Goal: Task Accomplishment & Management: Use online tool/utility

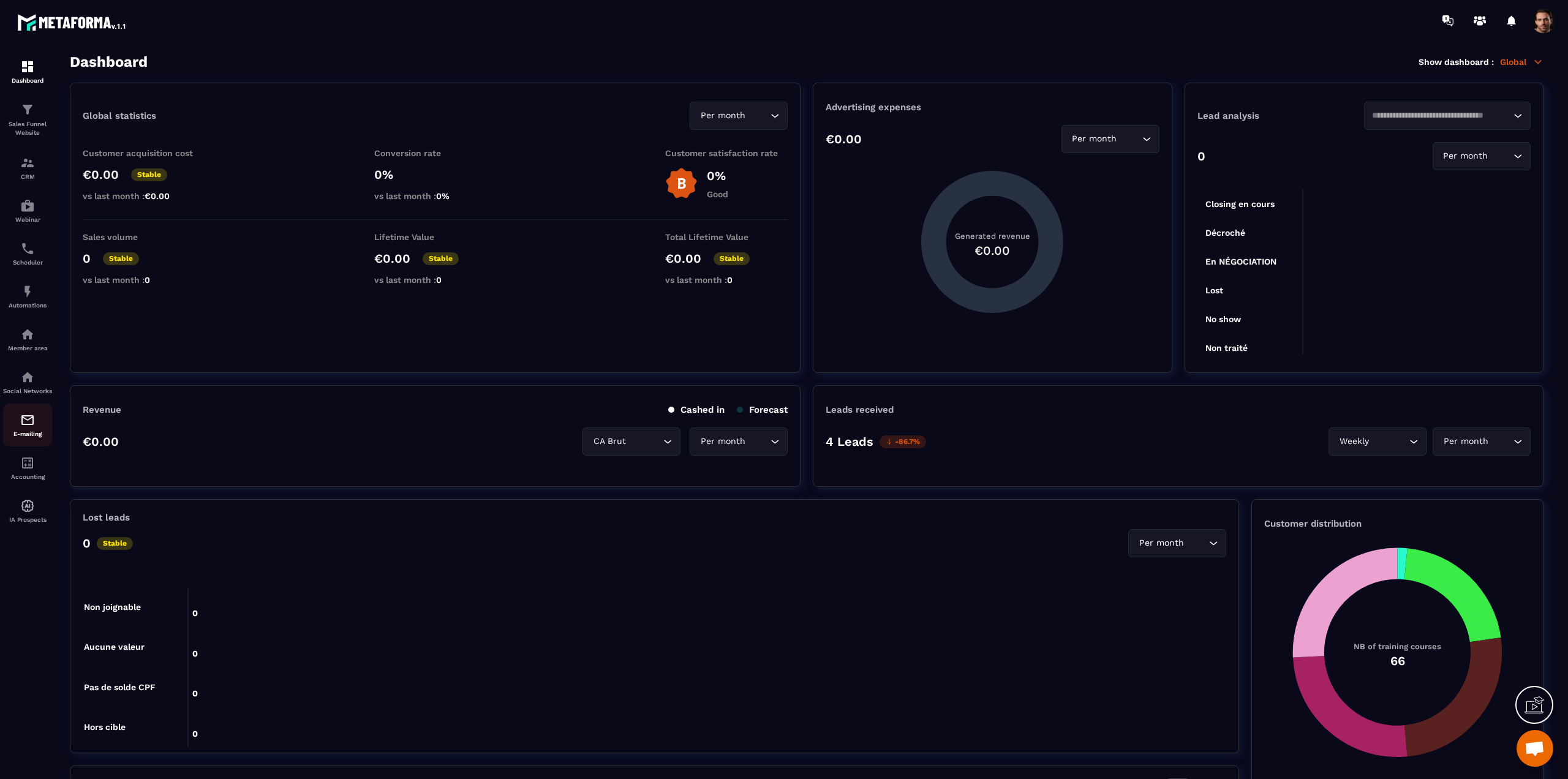
click at [32, 428] on img at bounding box center [27, 419] width 14 height 14
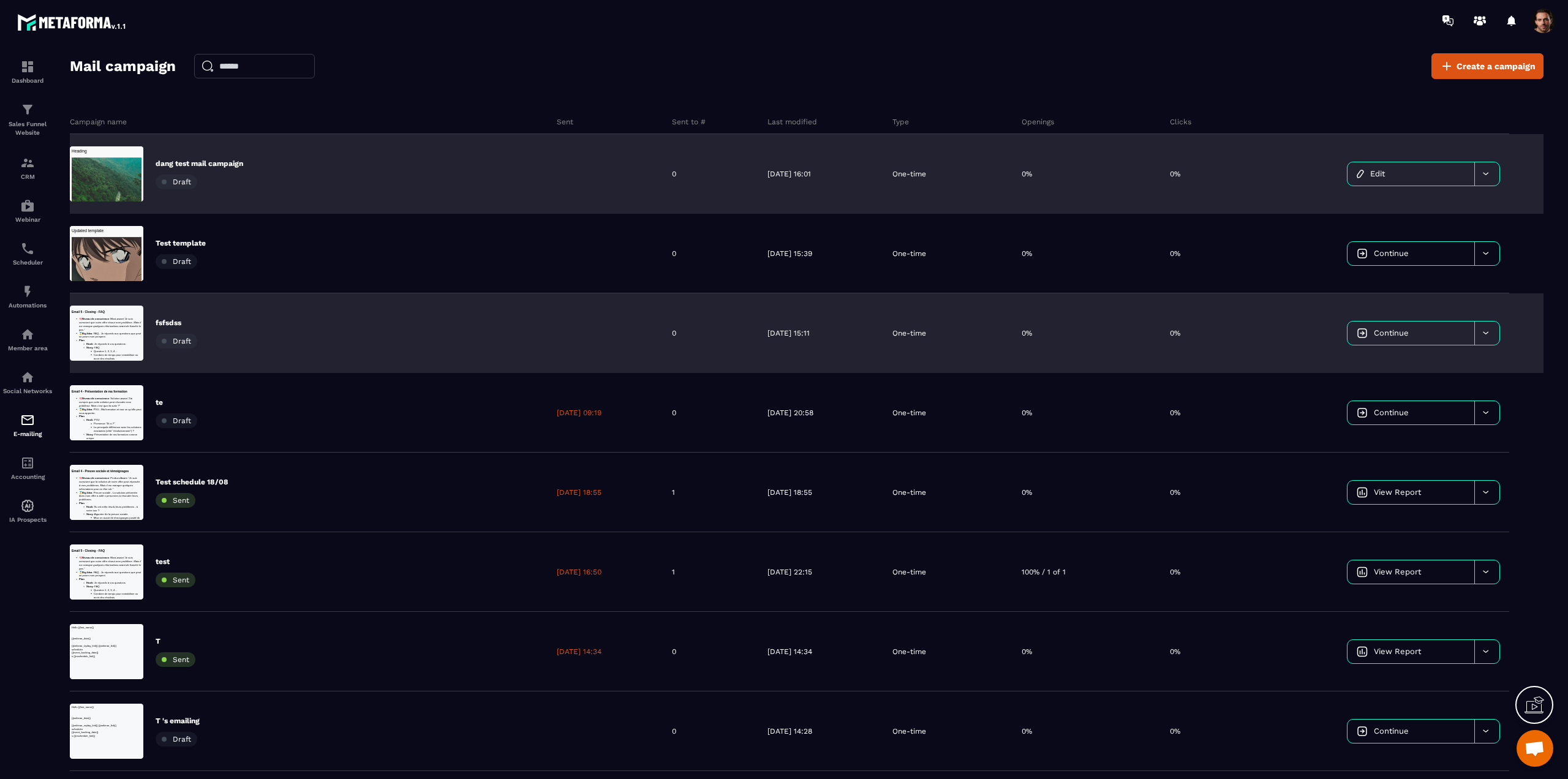
click at [497, 166] on div "dang test mail campaign Draft" at bounding box center [308, 173] width 477 height 79
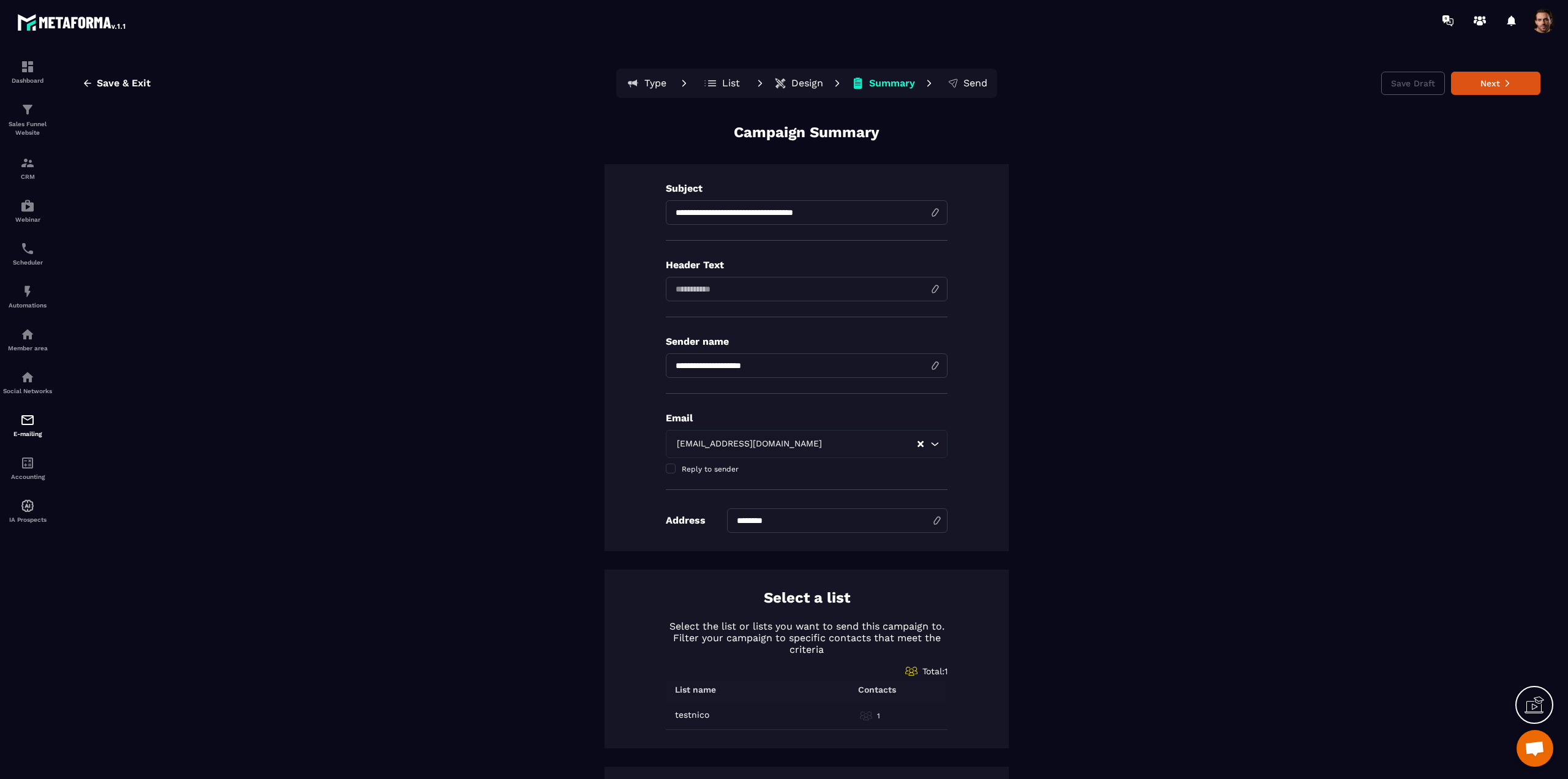
click at [801, 82] on p "Design" at bounding box center [806, 84] width 32 height 12
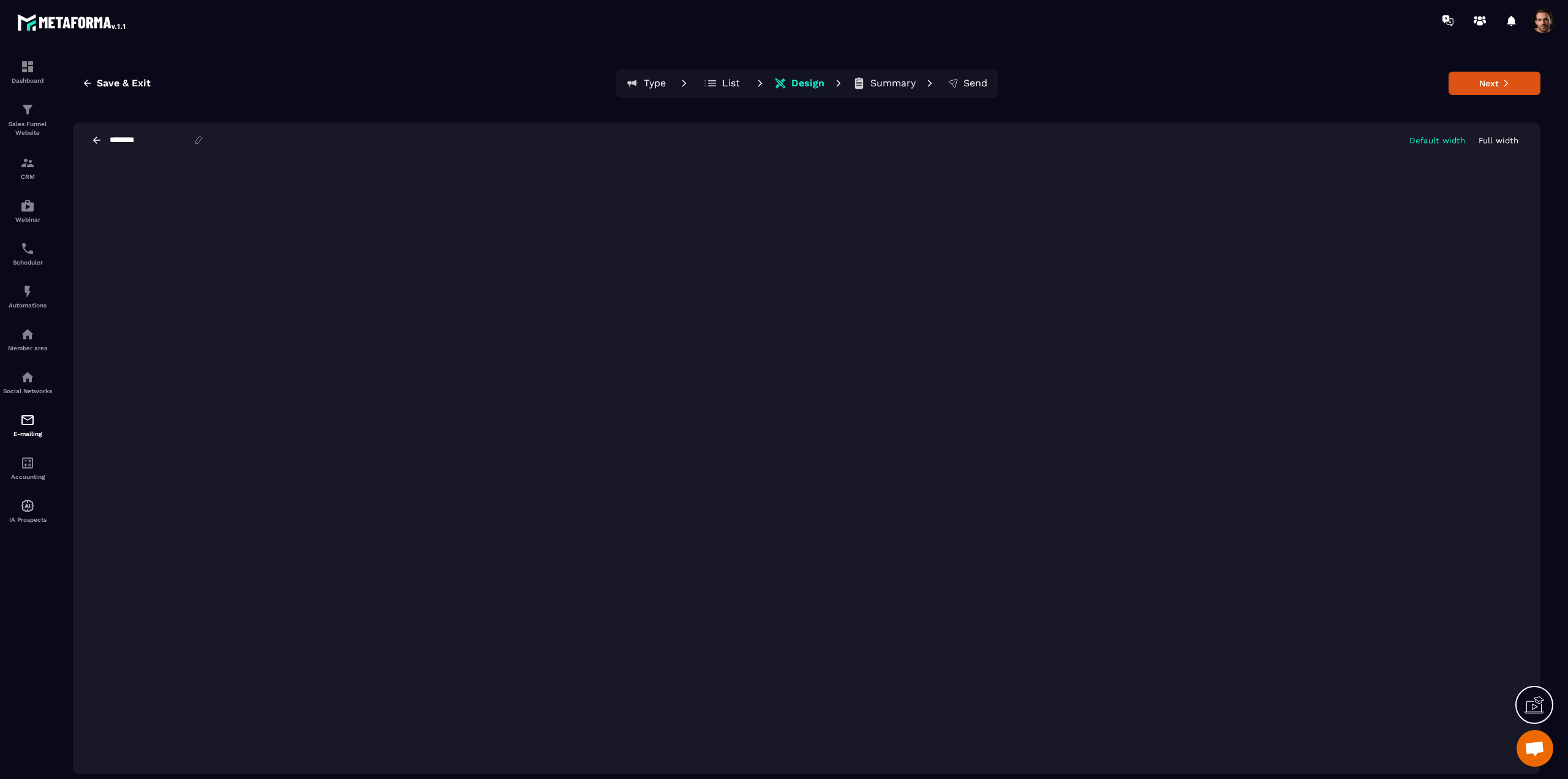
click at [1502, 136] on p "Full width" at bounding box center [1498, 141] width 40 height 9
click at [1431, 143] on p "Default width" at bounding box center [1436, 141] width 55 height 9
click at [1509, 88] on button "Next" at bounding box center [1494, 83] width 92 height 23
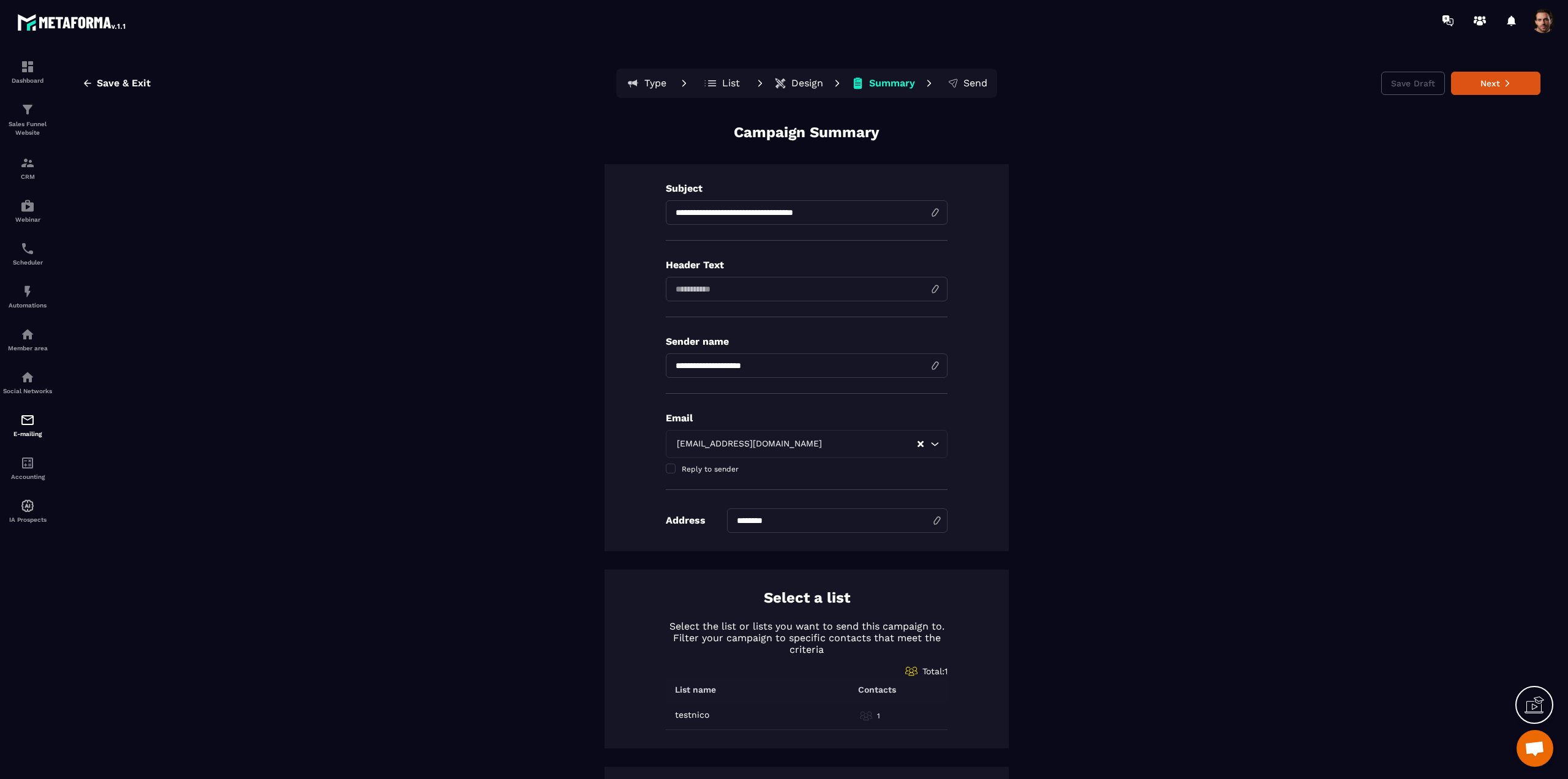
scroll to position [231, 0]
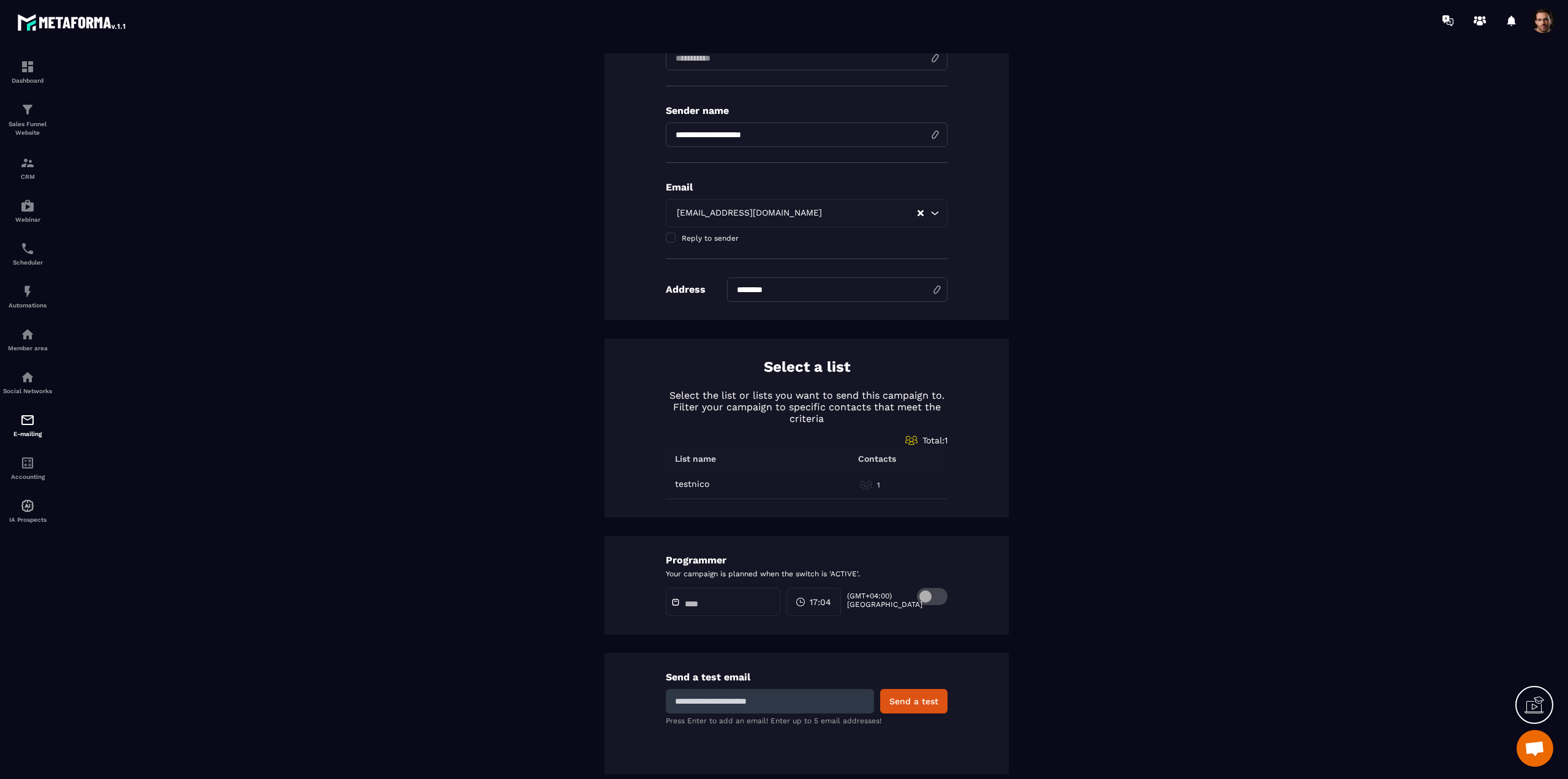
click at [743, 704] on input at bounding box center [770, 701] width 208 height 25
type input "**********"
click at [919, 697] on button "Send a test" at bounding box center [914, 701] width 67 height 25
